Goal: Task Accomplishment & Management: Manage account settings

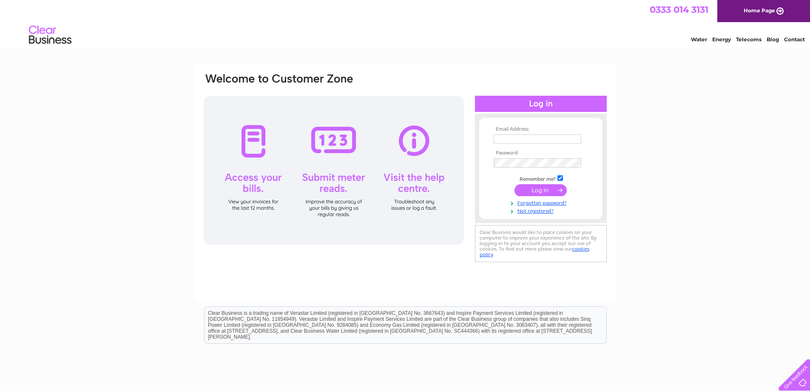
type input "accounts@cityautodiesel.co.uk"
click at [550, 190] on input "submit" at bounding box center [540, 190] width 52 height 12
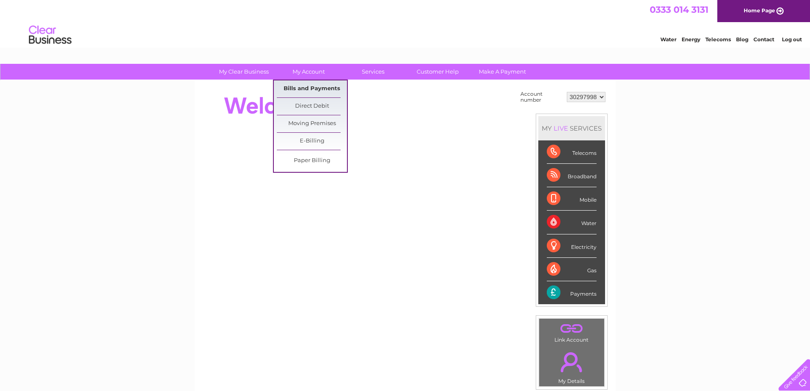
click at [292, 87] on link "Bills and Payments" at bounding box center [312, 88] width 70 height 17
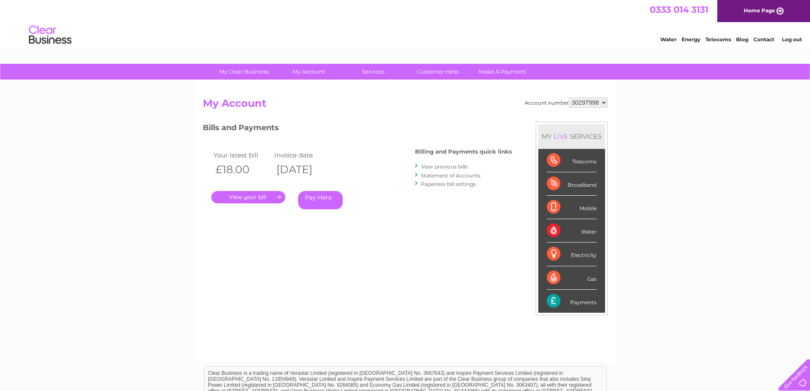
click at [265, 196] on link "." at bounding box center [248, 197] width 74 height 12
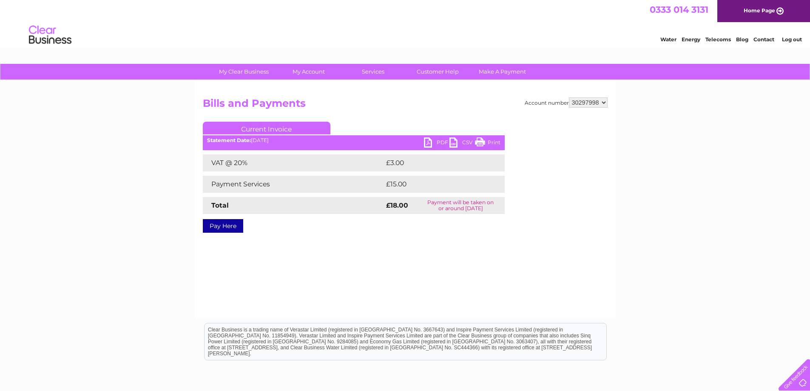
click at [426, 141] on link "PDF" at bounding box center [437, 143] width 26 height 12
